Goal: Information Seeking & Learning: Learn about a topic

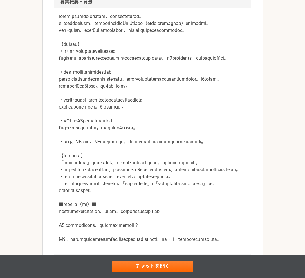
scroll to position [192, 0]
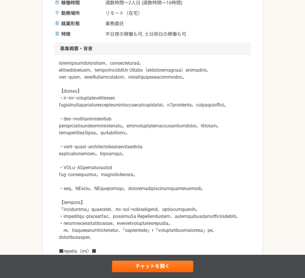
scroll to position [78, 0]
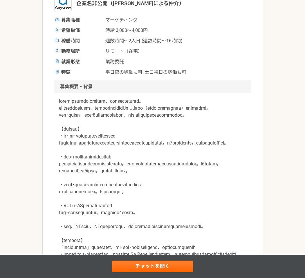
scroll to position [170, 0]
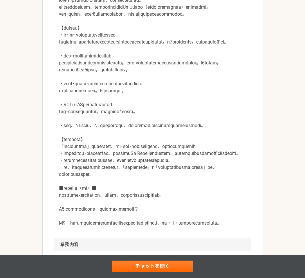
scroll to position [208, 0]
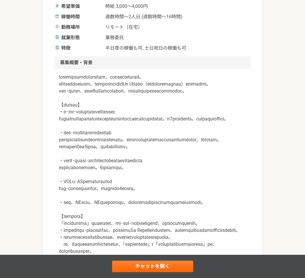
scroll to position [0, 0]
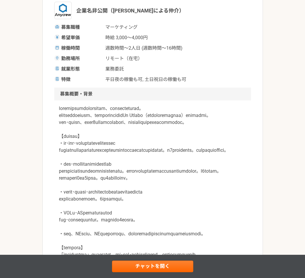
scroll to position [100, 0]
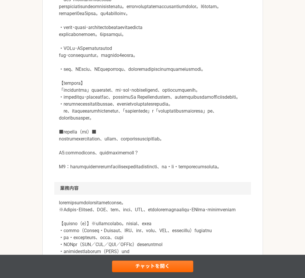
scroll to position [218, 0]
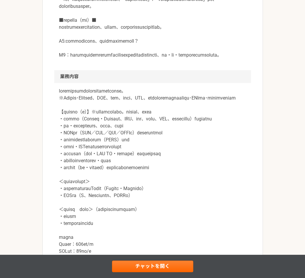
scroll to position [376, 0]
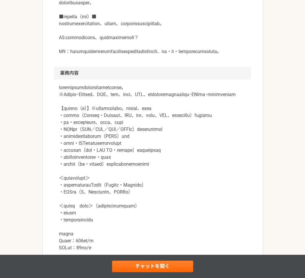
click at [42, 77] on div "マーケティング 【急成長スタートアップ】DXファームベンチャー　広告マネージャー 業務委託 平日夜の稼働も可 土日祝日の稼働も可 企業名非公開（エニィクルーに…" at bounding box center [152, 168] width 305 height 1040
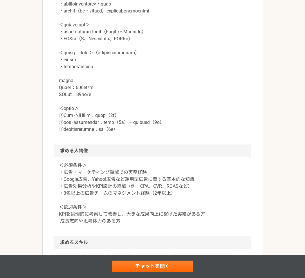
scroll to position [599, 0]
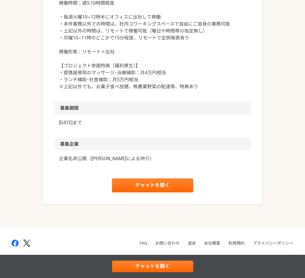
scroll to position [849, 0]
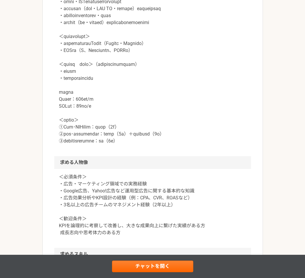
scroll to position [529, 0]
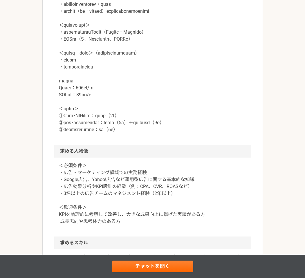
click at [35, 121] on div "マーケティング 【急成長スタートアップ】DXファームベンチャー　広告マネージャー 業務委託 平日夜の稼働も可 土日祝日の稼働も可 企業名非公開（エニィクルーに…" at bounding box center [152, 15] width 305 height 1040
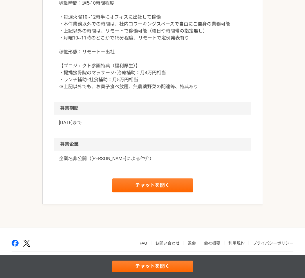
scroll to position [860, 0]
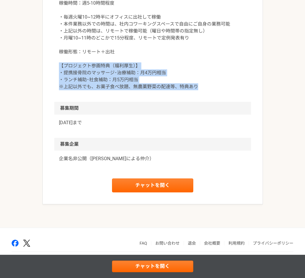
drag, startPoint x: 60, startPoint y: 125, endPoint x: 204, endPoint y: 146, distance: 145.2
click at [204, 90] on p "稼働時間：週5-10時間程度 ・毎週火曜10~12時半にオフィスに出社して稼働 ・本件業務以外での時間は、社内コワーキングスペースで自由にご自身の業務可能 ・…" at bounding box center [153, 45] width 188 height 91
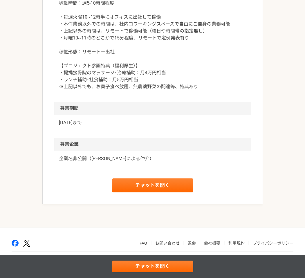
click at [123, 90] on p "稼働時間：週5-10時間程度 ・毎週火曜10~12時半にオフィスに出社して稼働 ・本件業務以外での時間は、社内コワーキングスペースで自由にご自身の業務可能 ・…" at bounding box center [153, 45] width 188 height 91
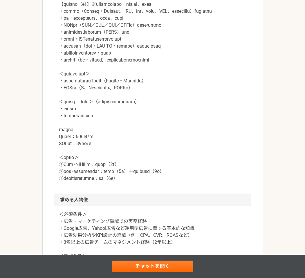
scroll to position [498, 0]
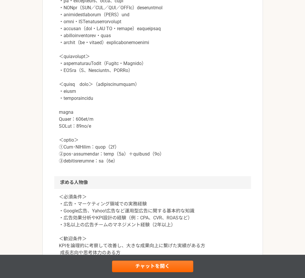
click at [42, 107] on article "マーケティング 【急成長スタートアップ】DXファームベンチャー　広告マネージャー 業務委託 平日夜の稼働も可 土日祝日の稼働も可 企業名非公開（エニィクルーに…" at bounding box center [152, 41] width 221 height 1006
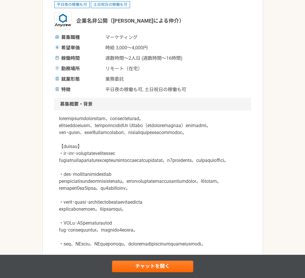
scroll to position [149, 0]
